Goal: Check status: Check status

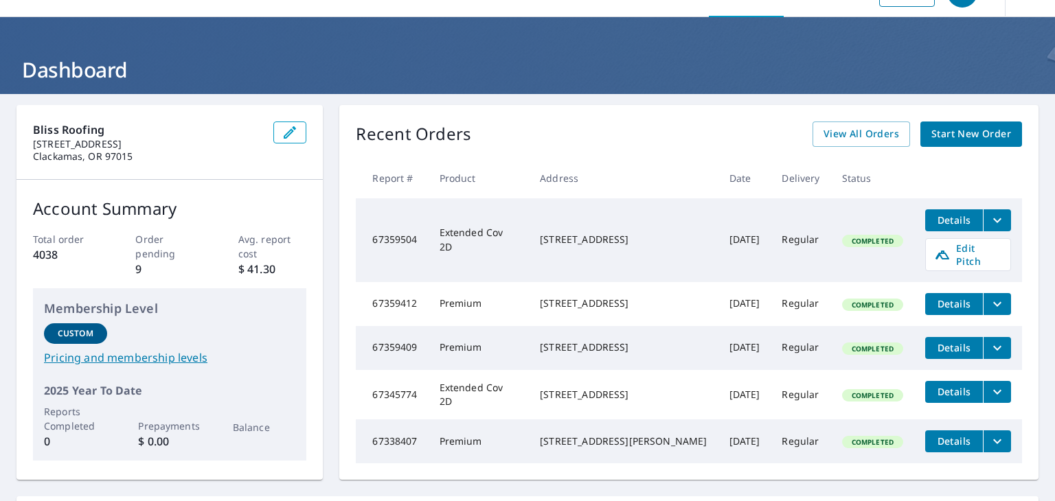
scroll to position [44, 0]
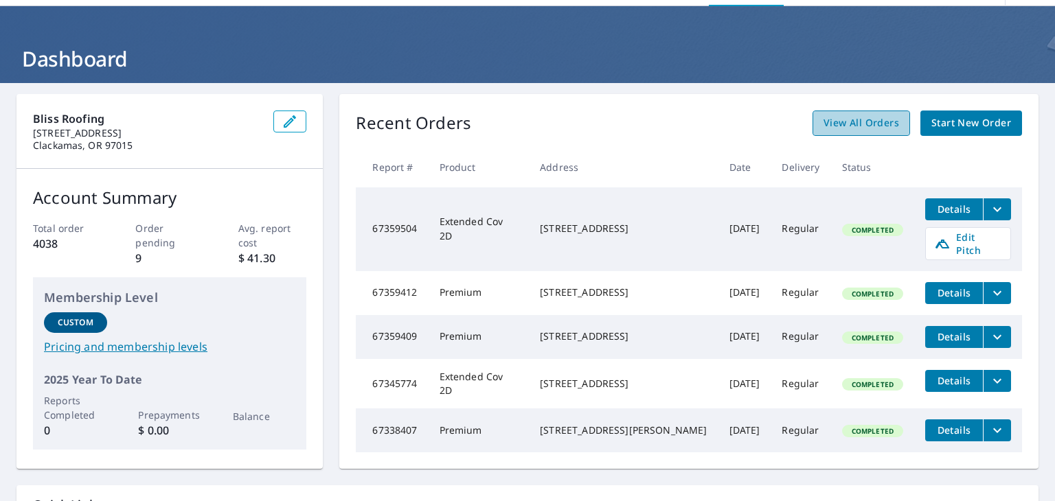
click at [851, 126] on span "View All Orders" at bounding box center [861, 123] width 76 height 17
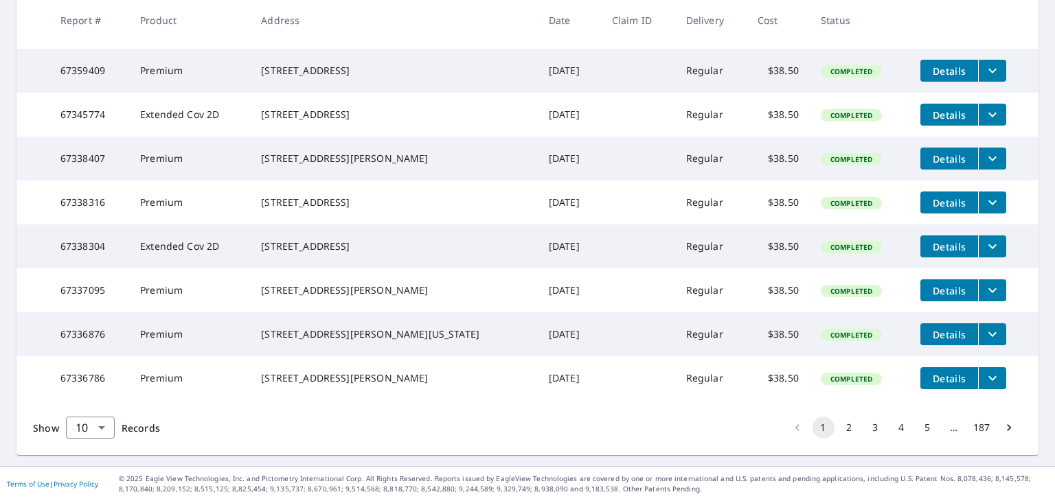
scroll to position [423, 0]
click at [84, 422] on body "SB SB Dashboard Order History Order SB Dashboard / Order History Order History …" at bounding box center [527, 250] width 1055 height 501
click at [86, 444] on li "50" at bounding box center [89, 447] width 49 height 25
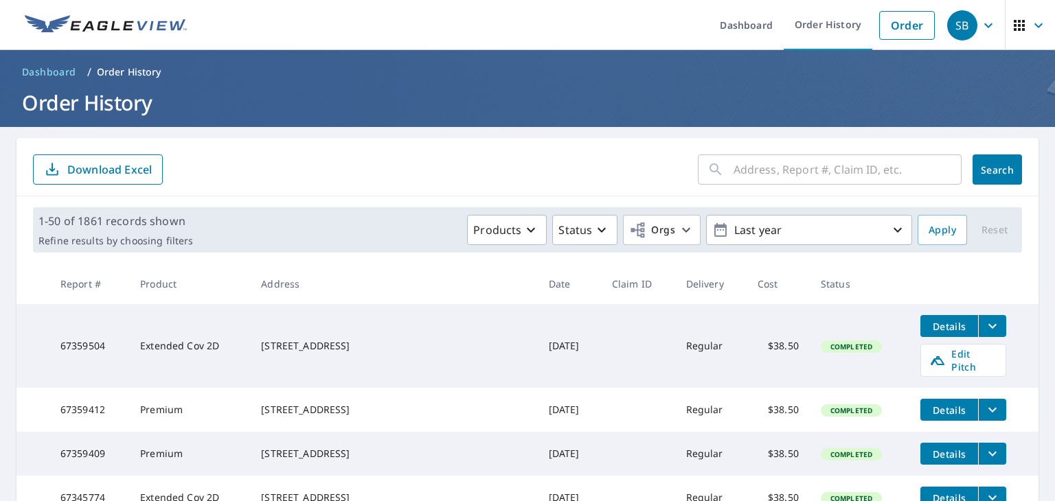
click at [773, 168] on input "text" at bounding box center [847, 169] width 228 height 38
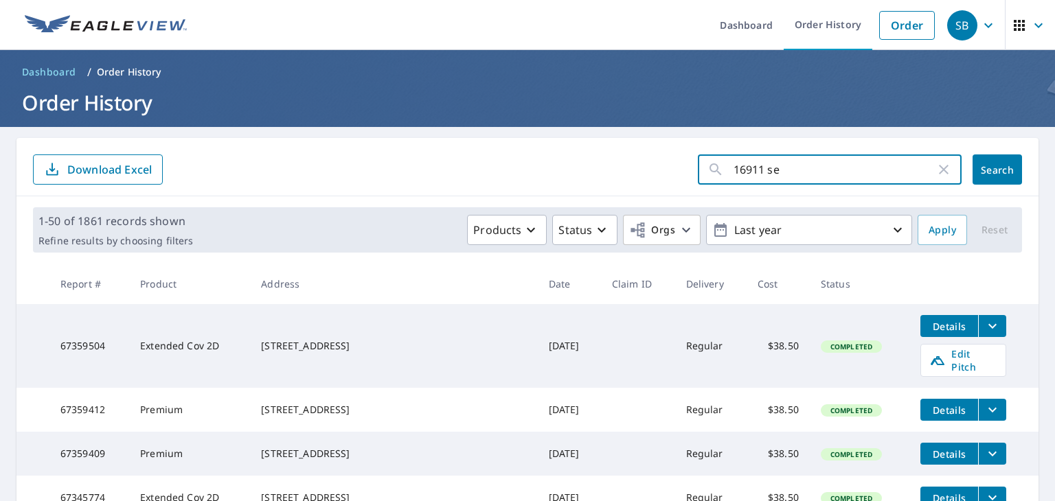
type input "16911 se"
click button "Search" at bounding box center [996, 170] width 49 height 30
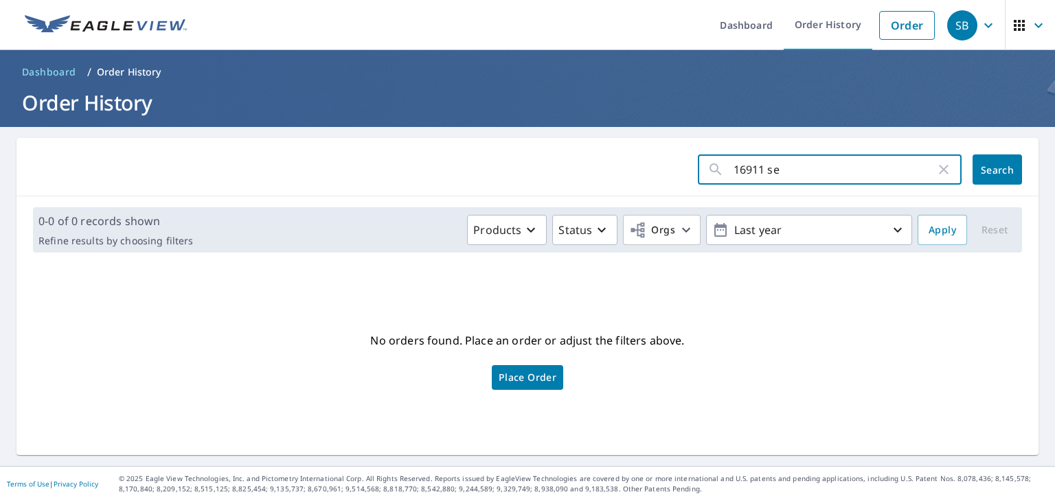
click at [800, 183] on input "16911 se" at bounding box center [834, 169] width 202 height 38
type input "16911"
click button "Search" at bounding box center [996, 170] width 49 height 30
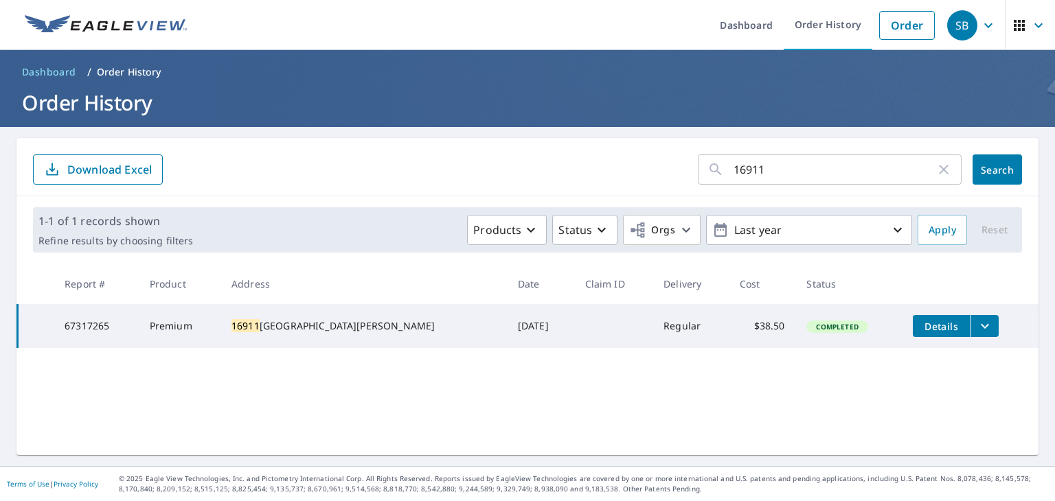
drag, startPoint x: 981, startPoint y: 335, endPoint x: 992, endPoint y: 338, distance: 10.7
click at [992, 338] on td "Details" at bounding box center [970, 326] width 137 height 44
click at [976, 330] on icon "filesDropdownBtn-67317265" at bounding box center [984, 326] width 16 height 16
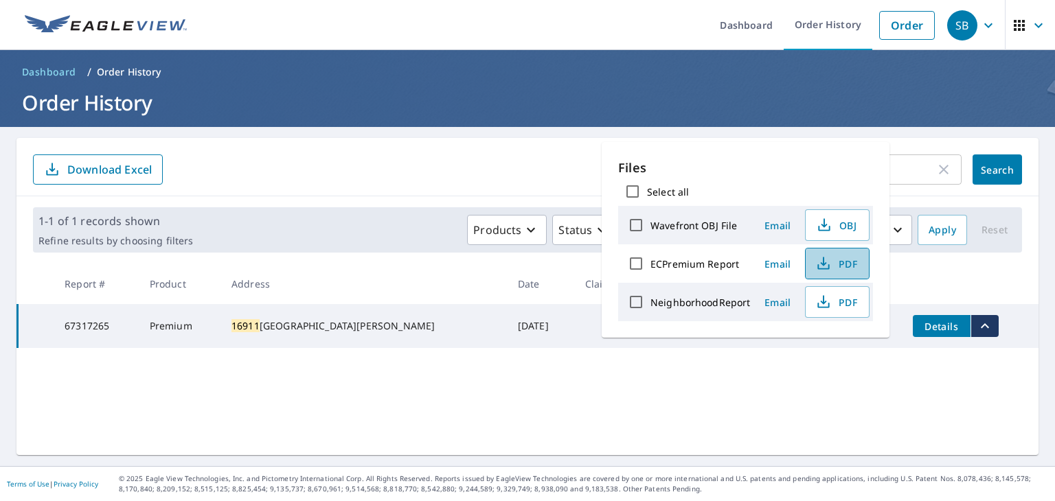
click at [836, 266] on span "PDF" at bounding box center [836, 263] width 44 height 16
